Goal: Navigation & Orientation: Find specific page/section

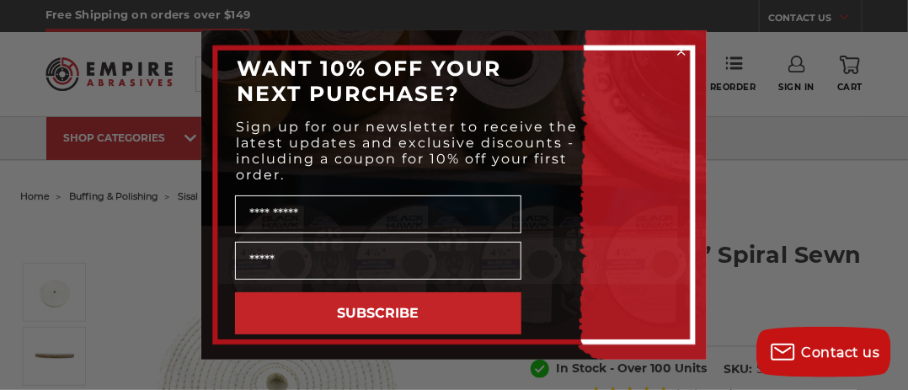
click at [680, 47] on circle "Close dialog" at bounding box center [682, 52] width 16 height 16
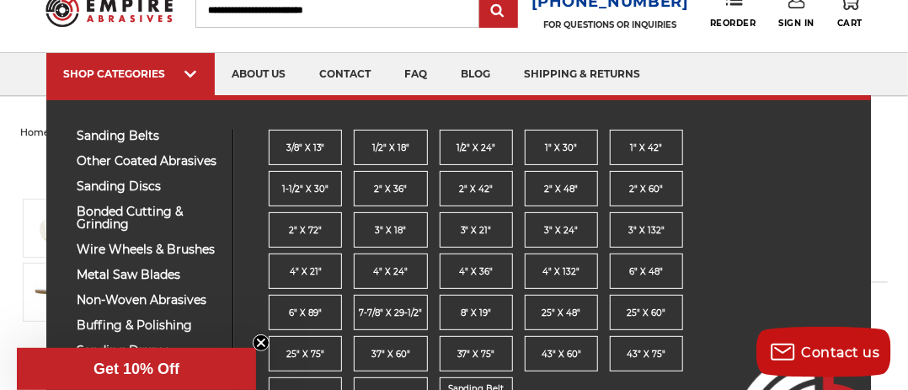
scroll to position [112, 0]
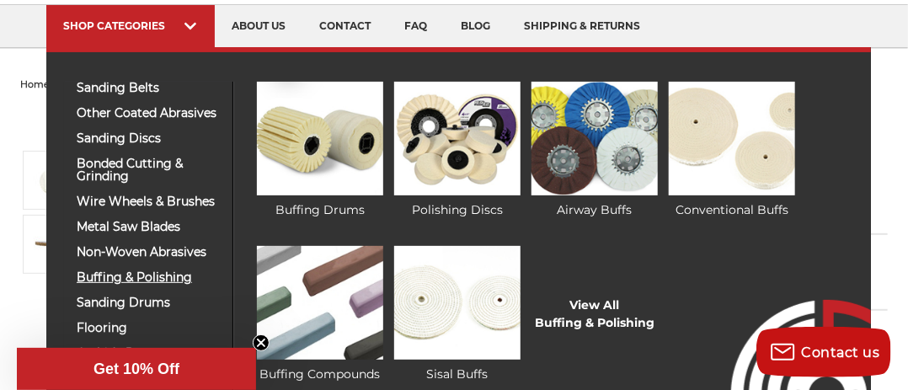
click at [160, 274] on span "buffing & polishing" at bounding box center [148, 277] width 143 height 13
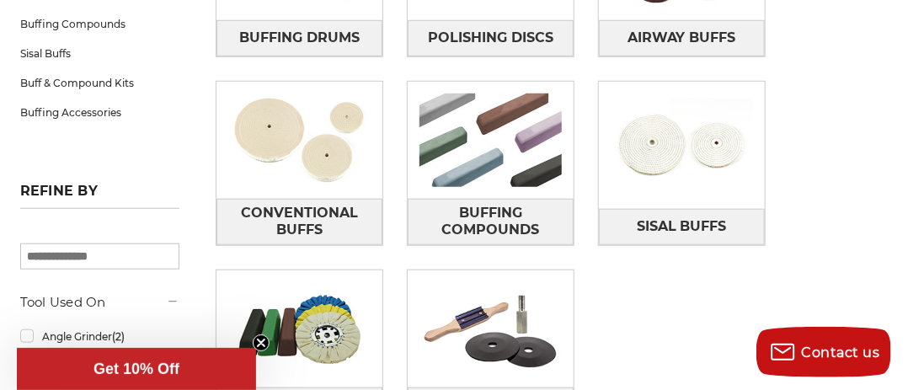
scroll to position [449, 0]
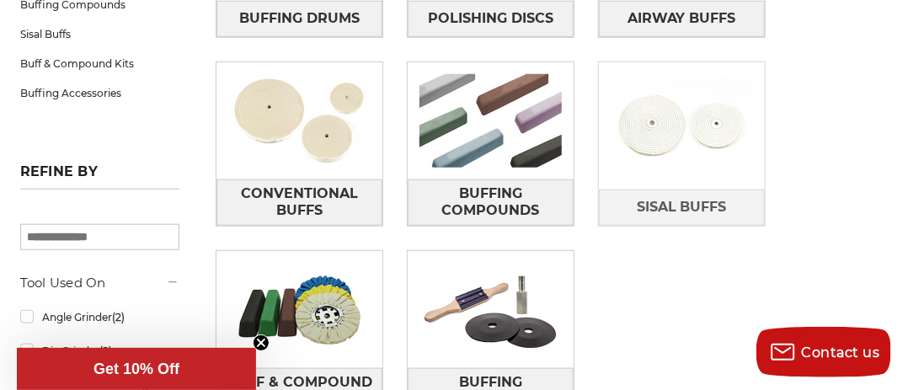
click at [660, 120] on img at bounding box center [682, 125] width 166 height 117
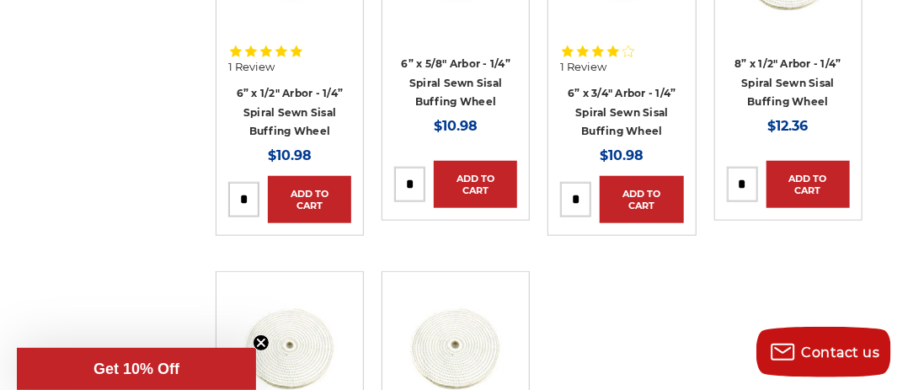
scroll to position [449, 0]
